Goal: Check status: Check status

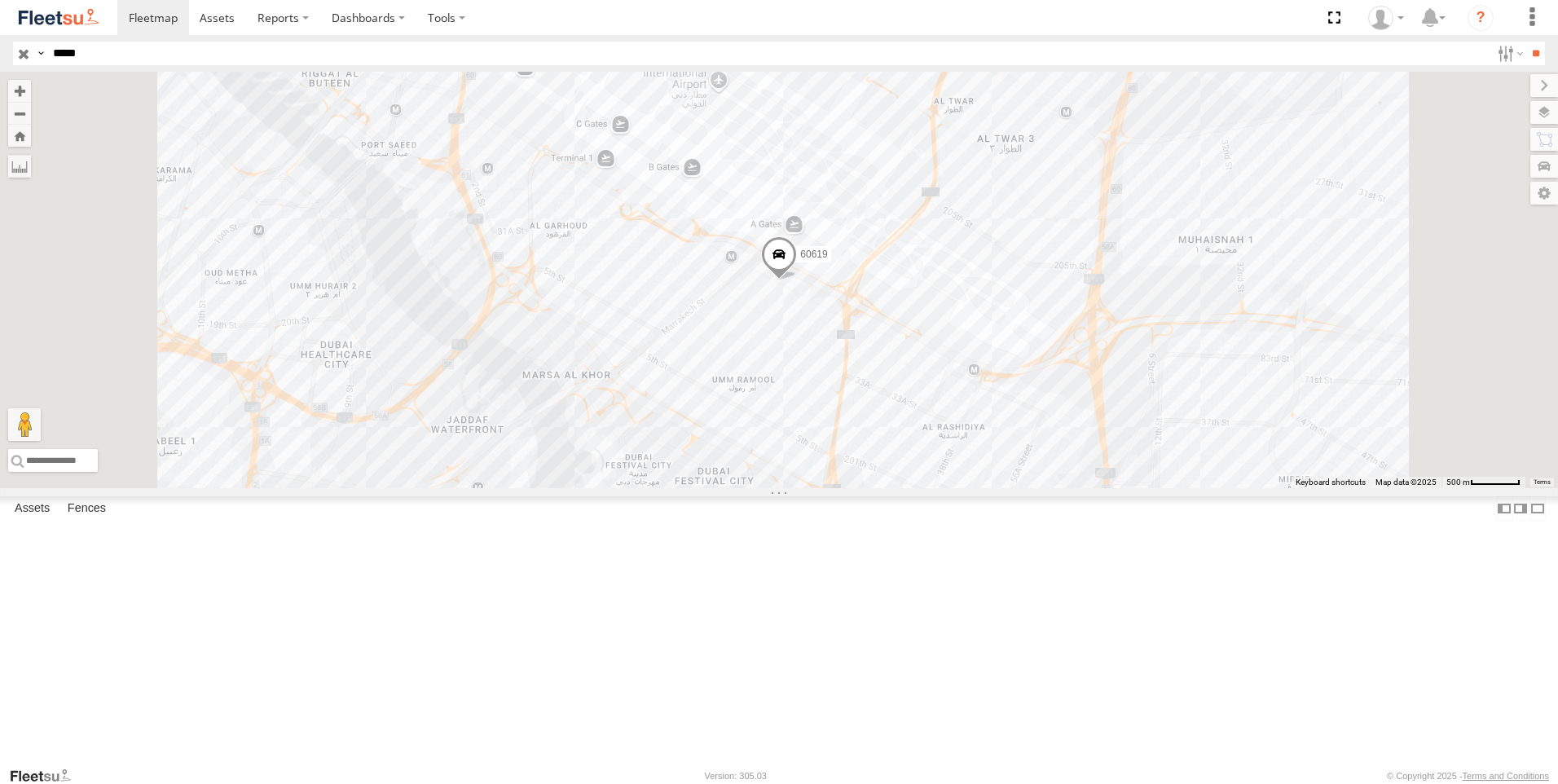
click at [0, 0] on link at bounding box center [0, 0] width 0 height 0
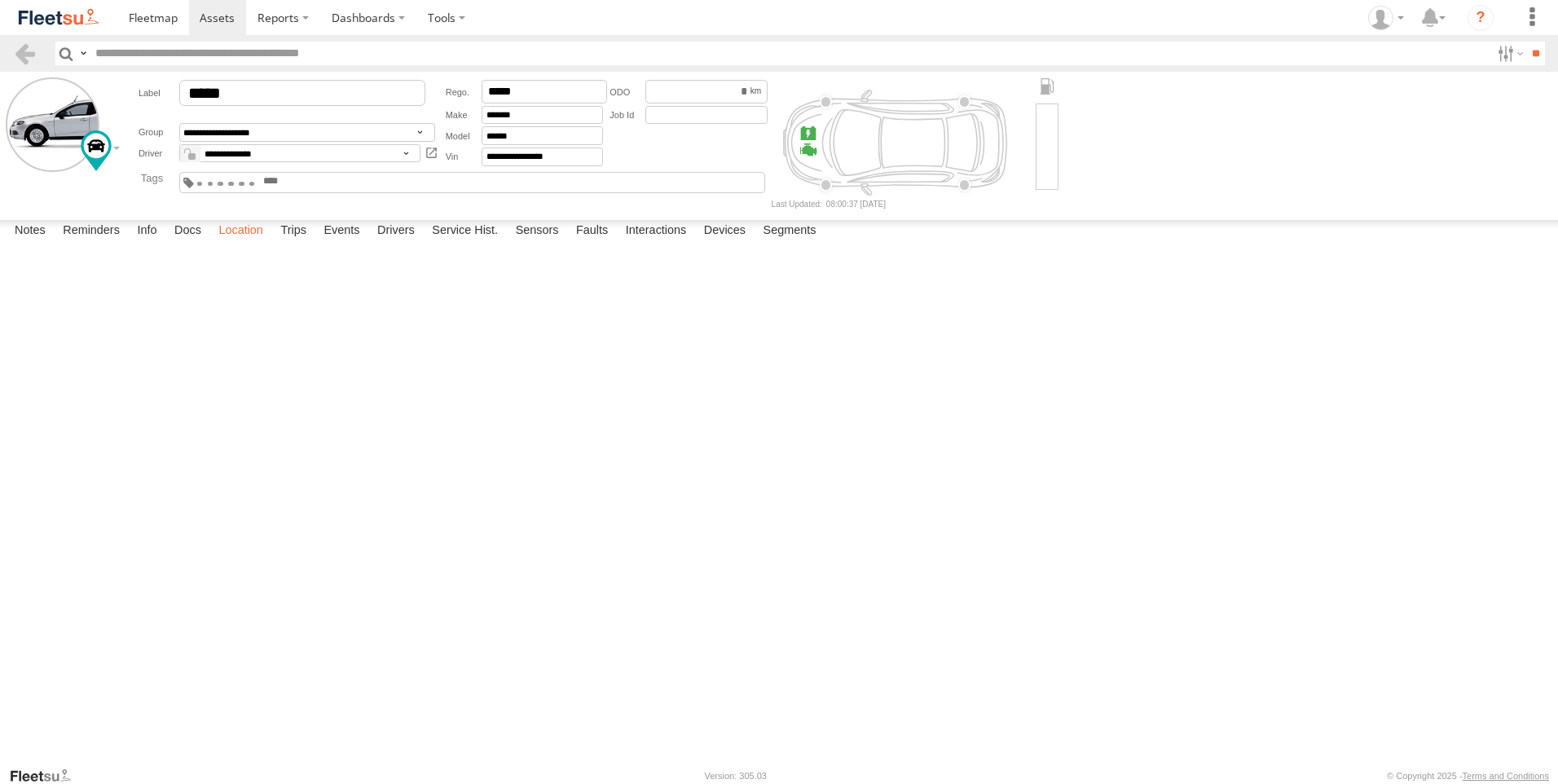
click at [239, 242] on label "Location" at bounding box center [241, 232] width 61 height 23
click at [267, 242] on label "Location" at bounding box center [241, 232] width 61 height 23
